Goal: Transaction & Acquisition: Purchase product/service

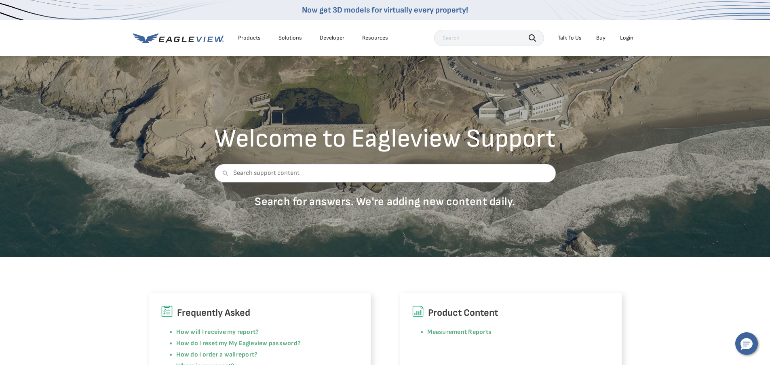
click at [624, 40] on div "Login" at bounding box center [626, 37] width 13 height 7
click at [625, 40] on div "Login" at bounding box center [626, 37] width 13 height 7
click at [624, 43] on li "Login" at bounding box center [626, 38] width 21 height 12
click at [624, 36] on div "Login" at bounding box center [626, 37] width 13 height 7
click at [627, 40] on div "Login" at bounding box center [626, 37] width 13 height 7
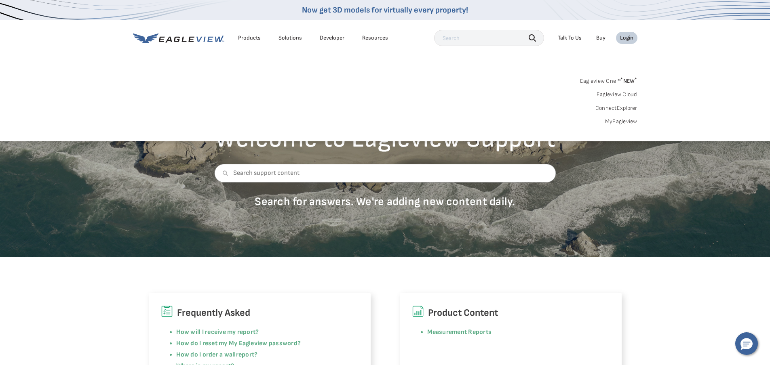
click at [611, 123] on link "MyEagleview" at bounding box center [621, 121] width 32 height 7
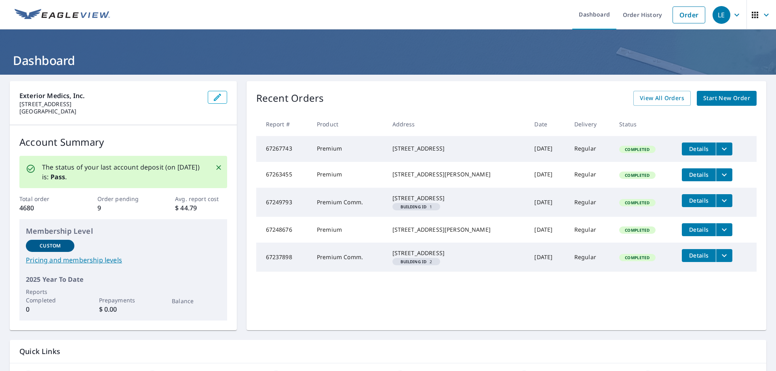
click at [703, 99] on span "Start New Order" at bounding box center [726, 98] width 47 height 10
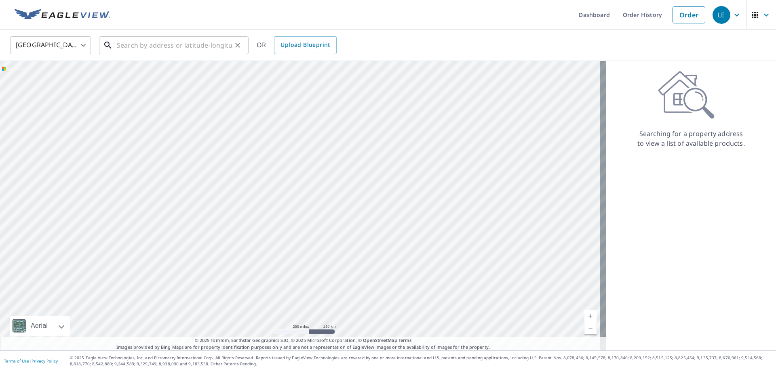
click at [139, 50] on input "text" at bounding box center [174, 45] width 115 height 23
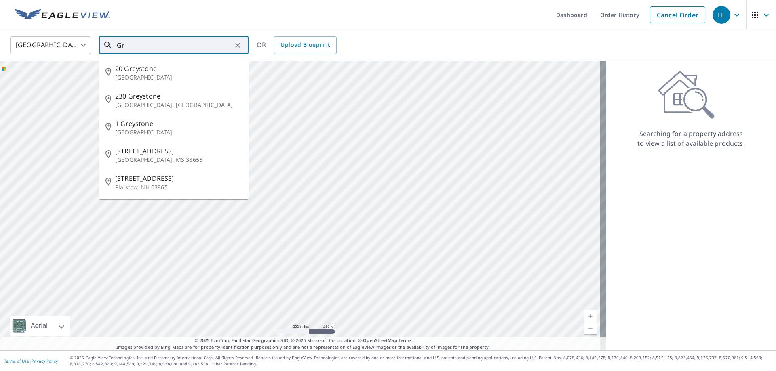
type input "G"
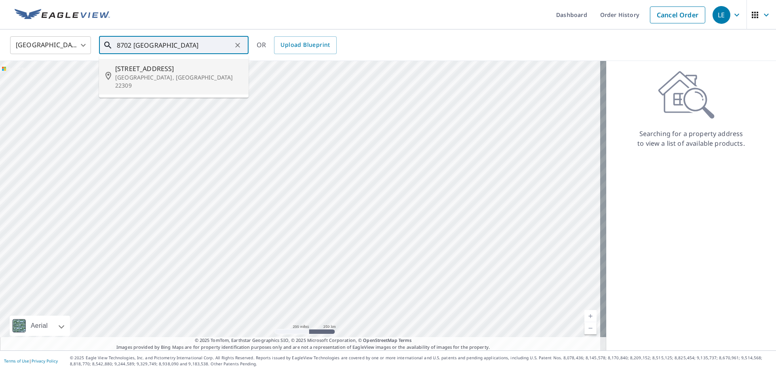
click at [152, 77] on p "[GEOGRAPHIC_DATA], [GEOGRAPHIC_DATA] 22309" at bounding box center [178, 82] width 127 height 16
type input "[STREET_ADDRESS]"
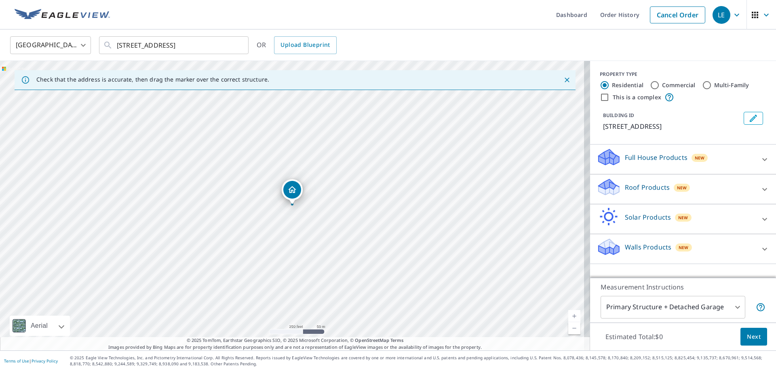
click at [731, 186] on div "Roof Products New" at bounding box center [675, 189] width 158 height 23
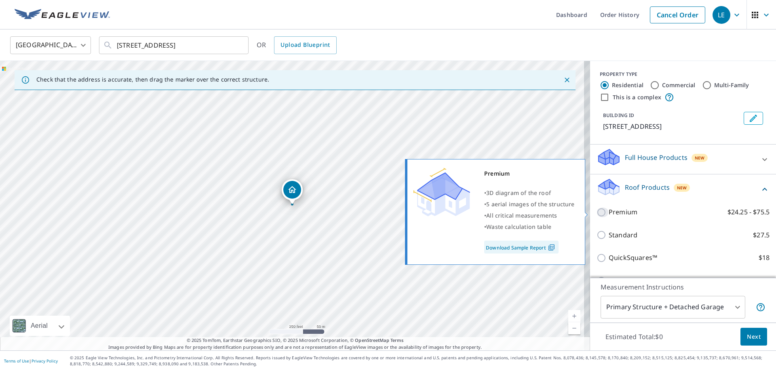
click at [597, 213] on input "Premium $24.25 - $75.5" at bounding box center [602, 213] width 12 height 10
checkbox input "true"
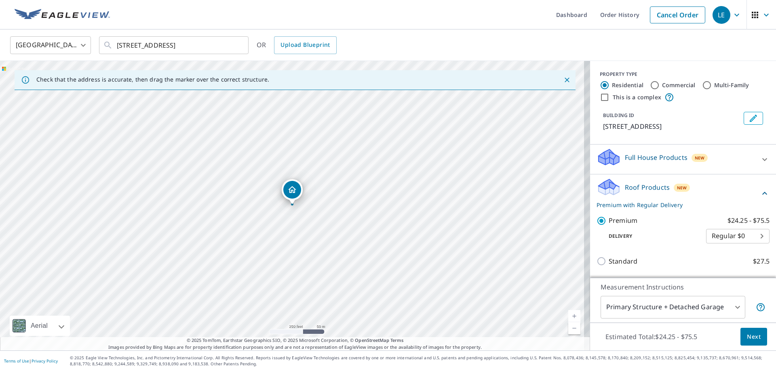
click at [747, 336] on span "Next" at bounding box center [754, 337] width 14 height 10
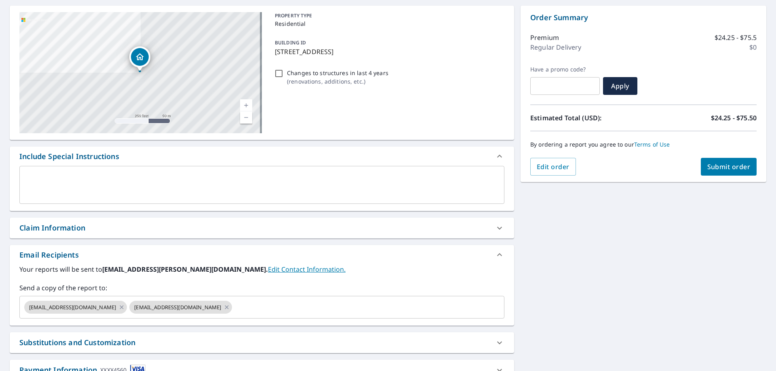
scroll to position [137, 0]
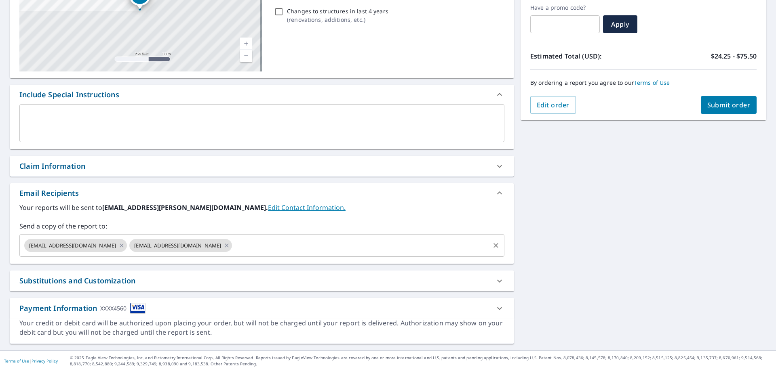
click at [279, 253] on div "[EMAIL_ADDRESS][DOMAIN_NAME] [EMAIL_ADDRESS][DOMAIN_NAME] ​" at bounding box center [261, 245] width 485 height 23
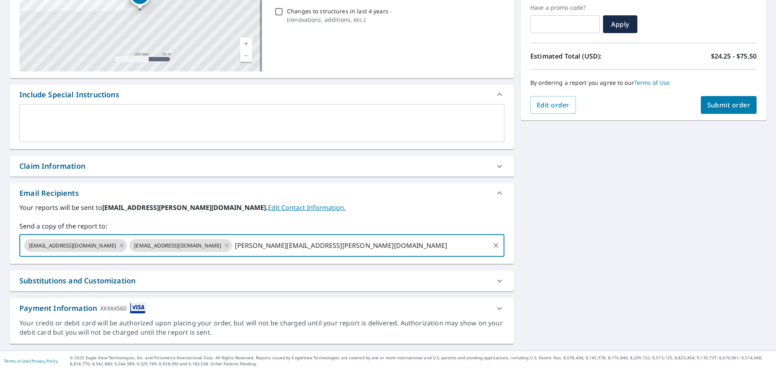
type input "[PERSON_NAME][EMAIL_ADDRESS][PERSON_NAME][DOMAIN_NAME]"
click at [727, 102] on span "Submit order" at bounding box center [728, 105] width 43 height 9
checkbox input "true"
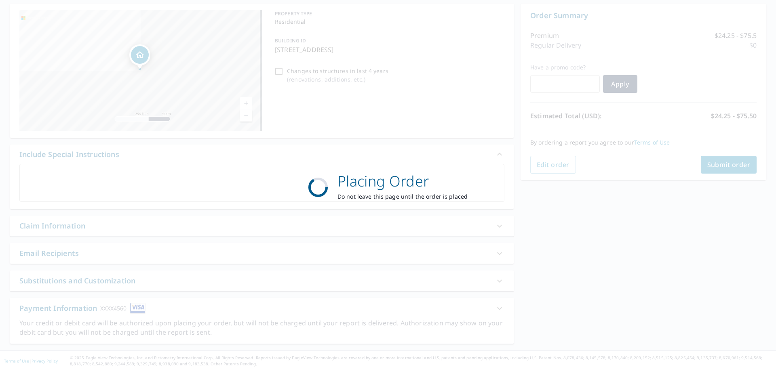
scroll to position [78, 0]
